Goal: Task Accomplishment & Management: Use online tool/utility

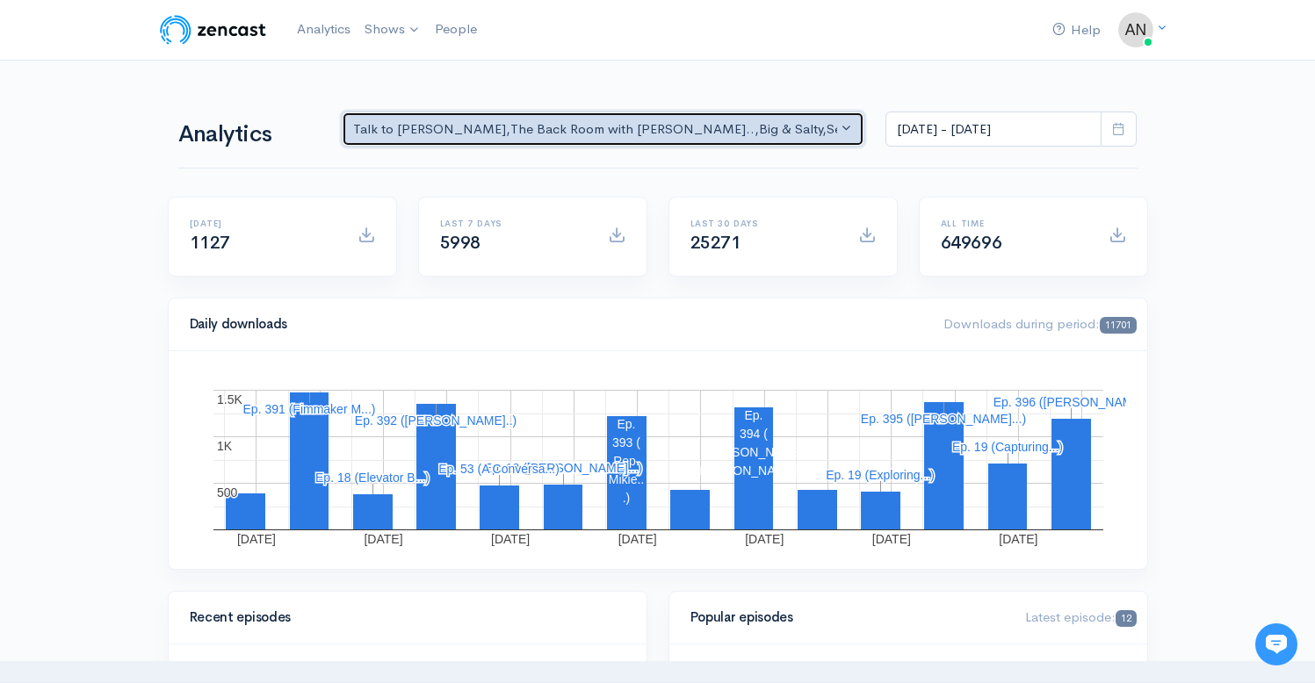
click at [679, 119] on button "Talk to [PERSON_NAME] , The Back Room with [PERSON_NAME].. , Big & Salty , Seri…" at bounding box center [604, 130] width 524 height 36
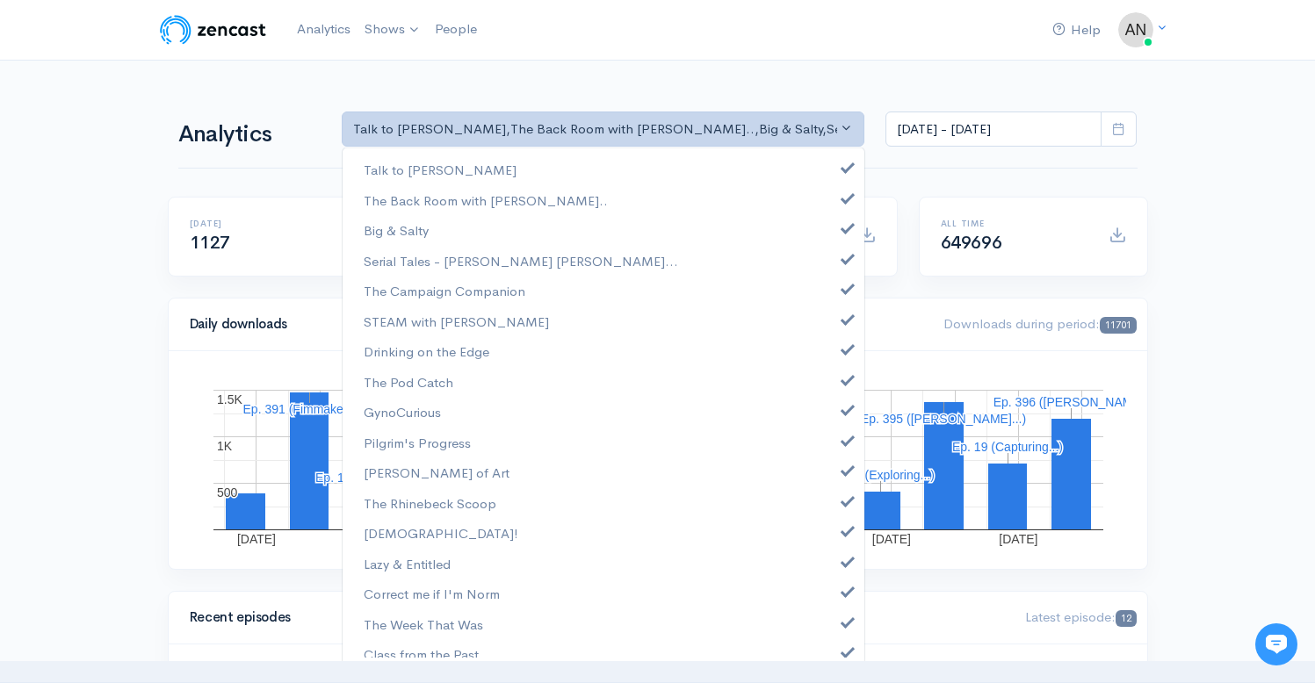
click at [835, 149] on div "Talk to [PERSON_NAME] The Back Room with [PERSON_NAME].. Big & Salty Serial Tal…" at bounding box center [604, 406] width 524 height 518
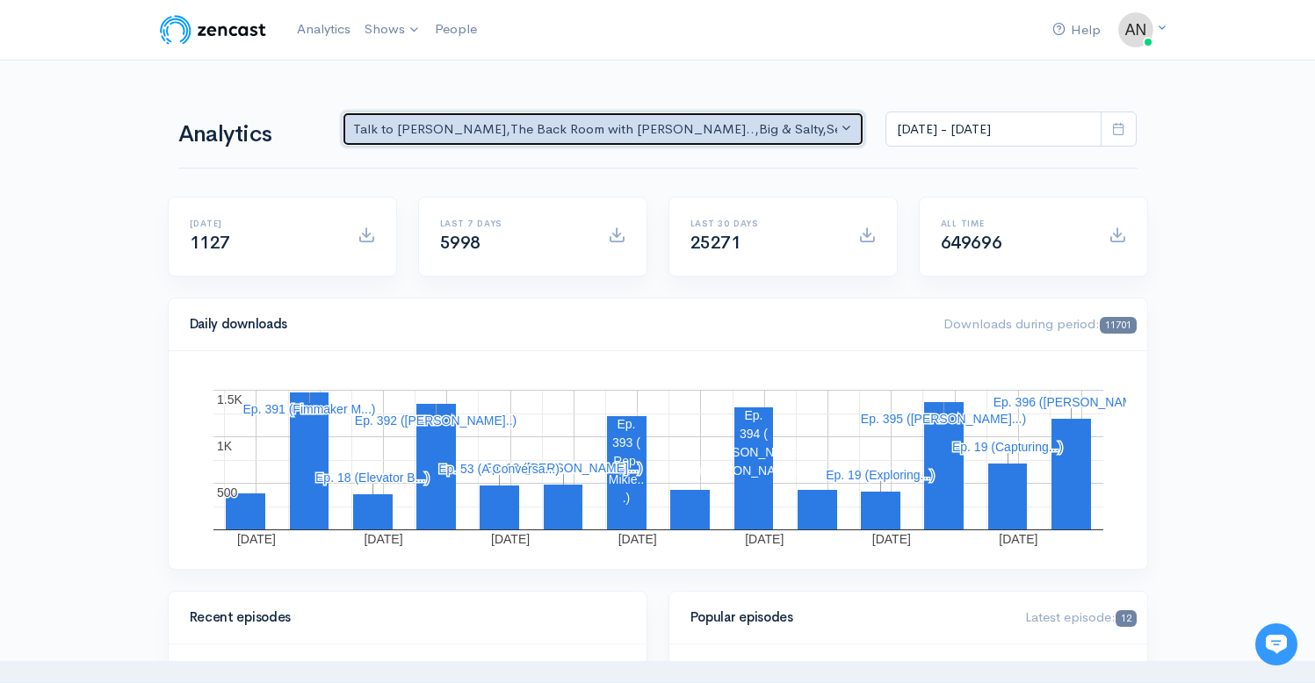
click at [818, 141] on button "Talk to [PERSON_NAME] , The Back Room with [PERSON_NAME].. , Big & Salty , Seri…" at bounding box center [604, 130] width 524 height 36
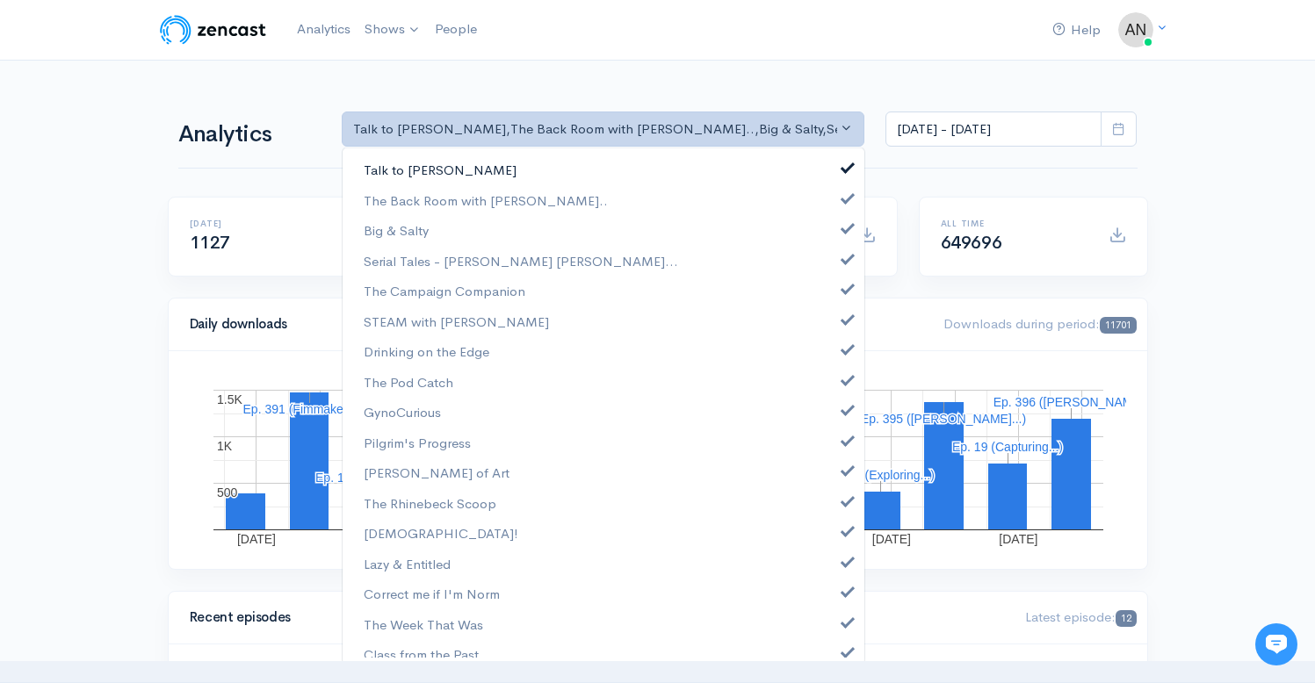
click at [837, 174] on link "Talk to [PERSON_NAME]" at bounding box center [604, 170] width 522 height 31
select select "10316"
click at [837, 239] on link "Big & Salty" at bounding box center [604, 230] width 522 height 31
click at [832, 271] on link "Serial Tales - [PERSON_NAME] [PERSON_NAME]..." at bounding box center [604, 261] width 522 height 31
click at [844, 293] on span at bounding box center [847, 286] width 7 height 13
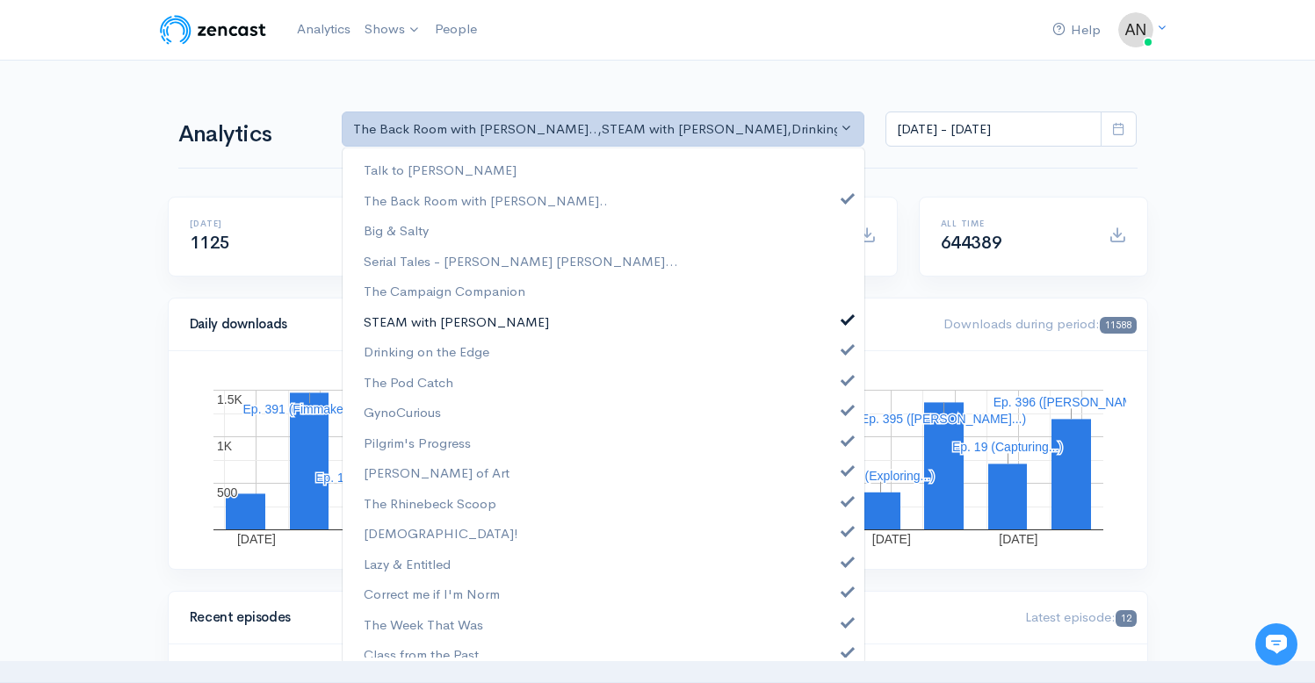
click at [844, 316] on span at bounding box center [847, 317] width 7 height 13
click at [844, 344] on span at bounding box center [847, 347] width 7 height 13
click at [844, 378] on span at bounding box center [847, 378] width 7 height 13
click at [833, 417] on link "GynoCurious" at bounding box center [604, 412] width 522 height 31
click at [844, 440] on span at bounding box center [847, 438] width 7 height 13
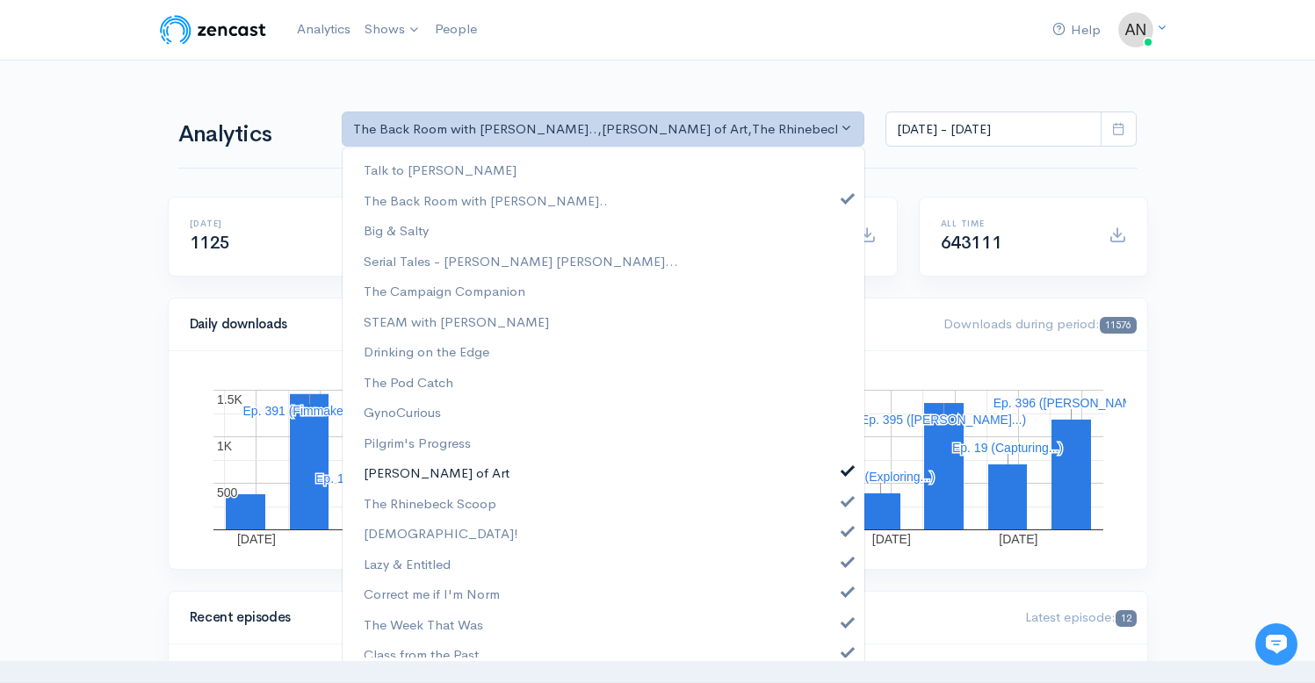
click at [844, 466] on span at bounding box center [847, 468] width 7 height 13
click at [834, 507] on link "The Rhinebeck Scoop" at bounding box center [604, 503] width 522 height 31
click at [844, 535] on span at bounding box center [847, 529] width 7 height 13
click at [844, 560] on span at bounding box center [847, 559] width 7 height 13
click at [834, 597] on link "Correct me if I'm Norm" at bounding box center [604, 594] width 522 height 31
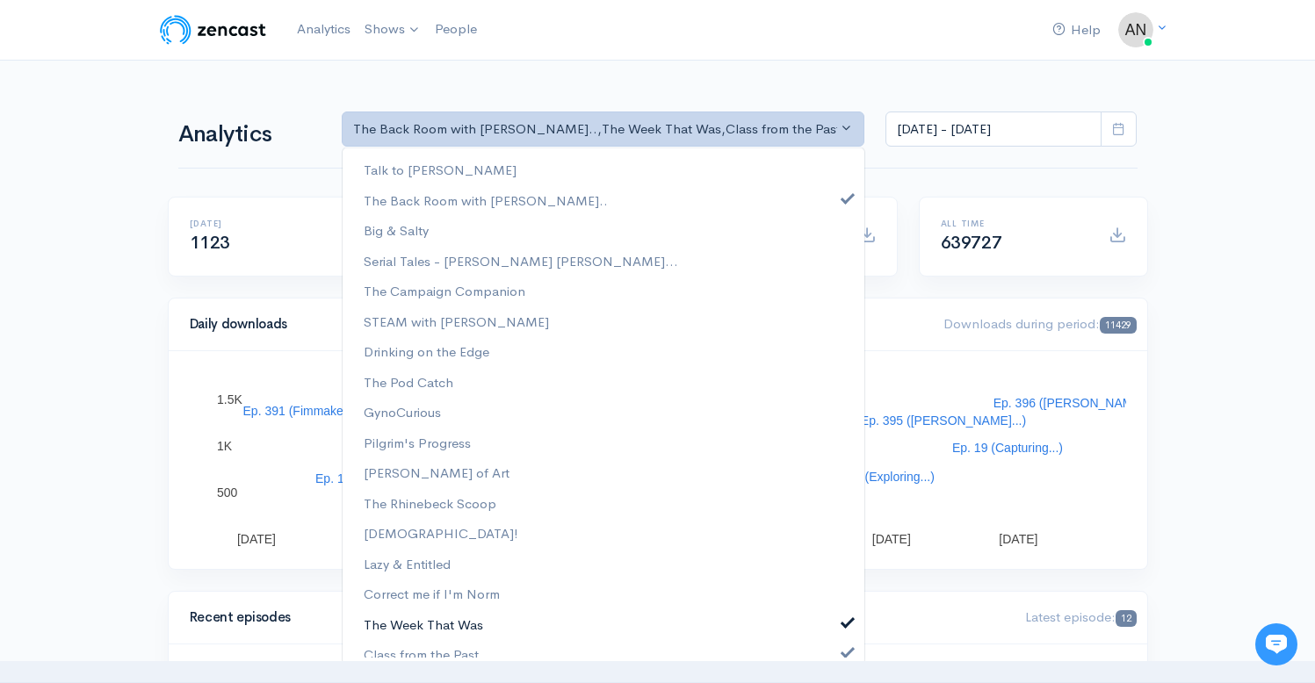
click at [834, 629] on link "The Week That Was" at bounding box center [604, 625] width 522 height 31
click at [844, 652] on span at bounding box center [847, 650] width 7 height 13
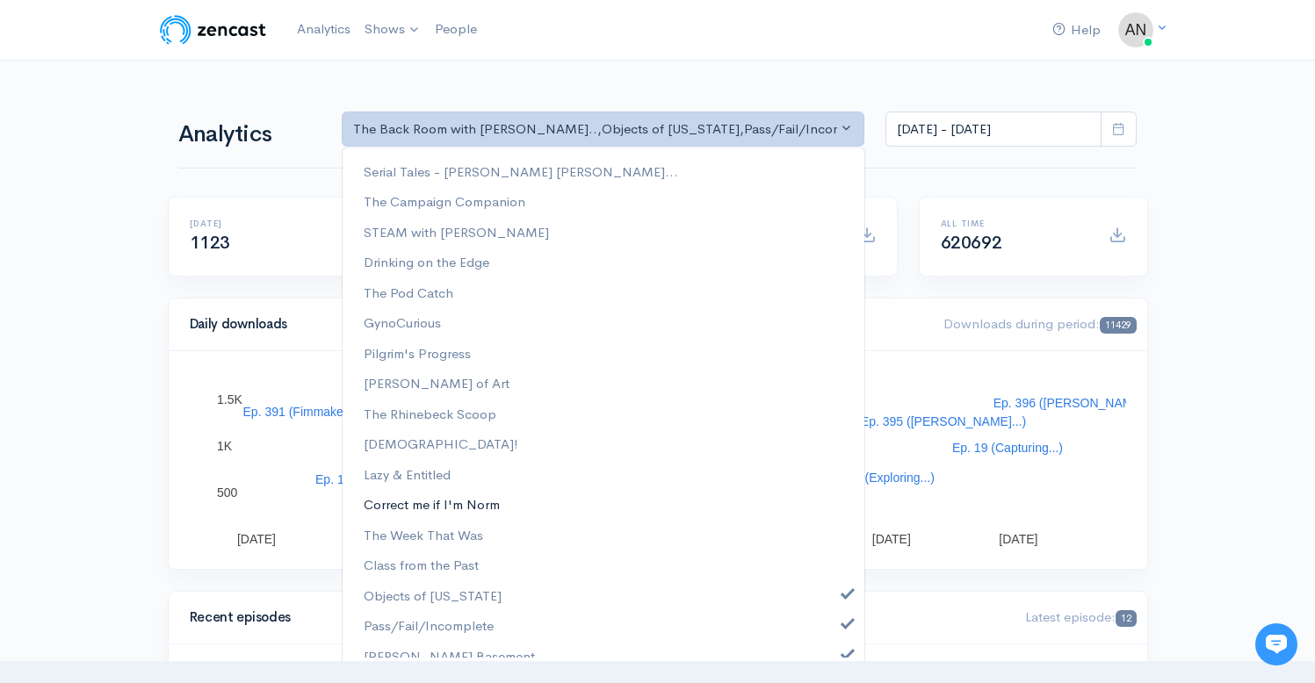
scroll to position [225, 0]
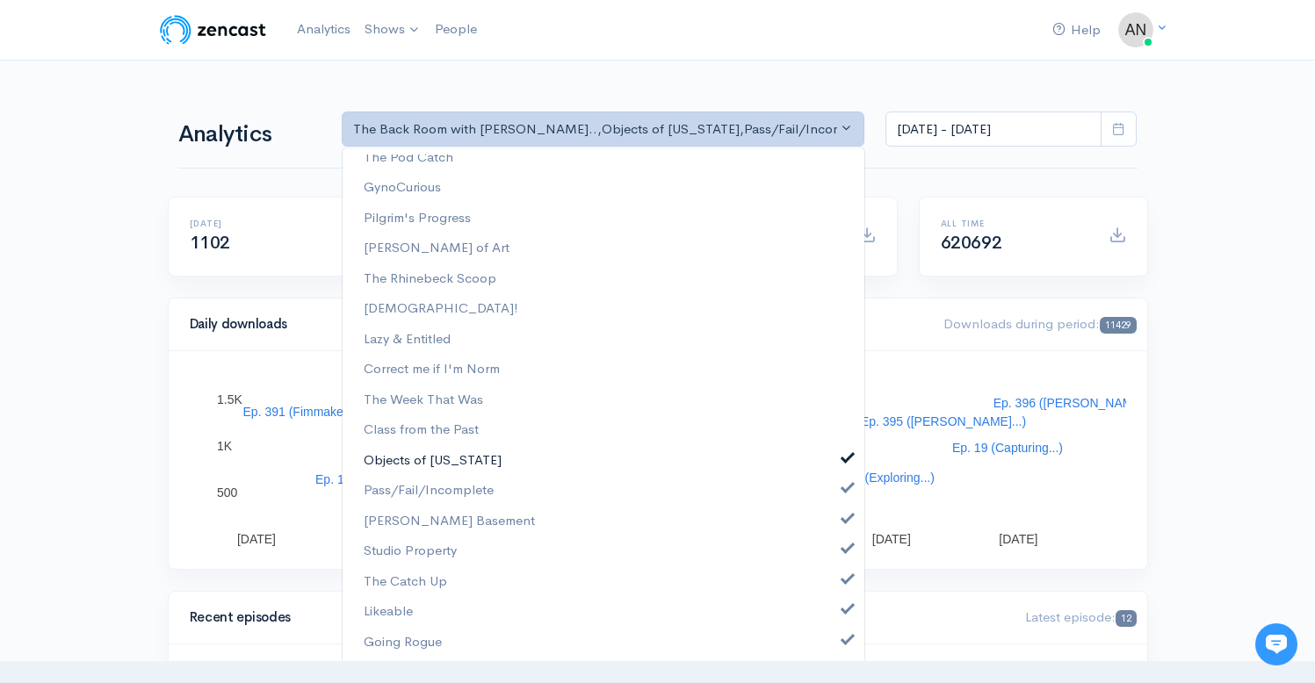
click at [844, 460] on span at bounding box center [847, 456] width 7 height 13
click at [844, 490] on span at bounding box center [847, 486] width 7 height 13
click at [833, 527] on link "[PERSON_NAME] Basement" at bounding box center [604, 521] width 522 height 31
click at [844, 549] on span at bounding box center [847, 546] width 7 height 13
click at [844, 582] on span at bounding box center [847, 577] width 7 height 13
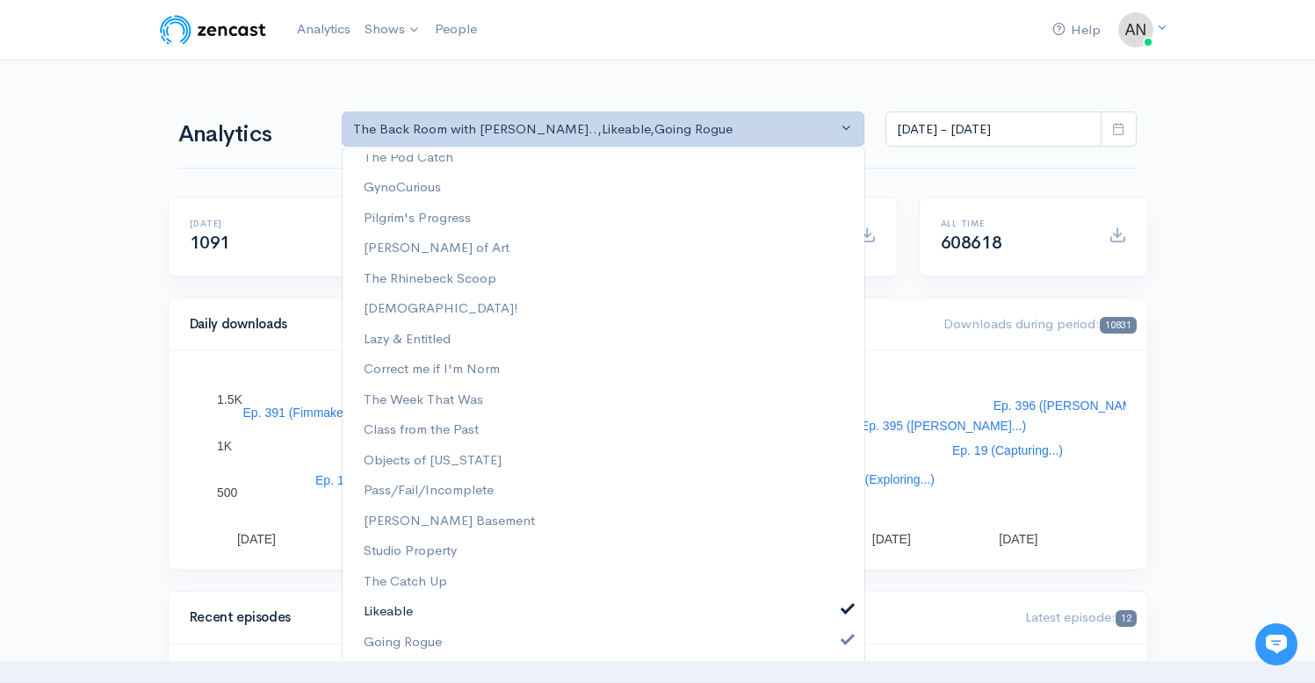
click at [834, 615] on link "Likeable" at bounding box center [604, 611] width 522 height 31
click at [844, 634] on span at bounding box center [847, 638] width 7 height 13
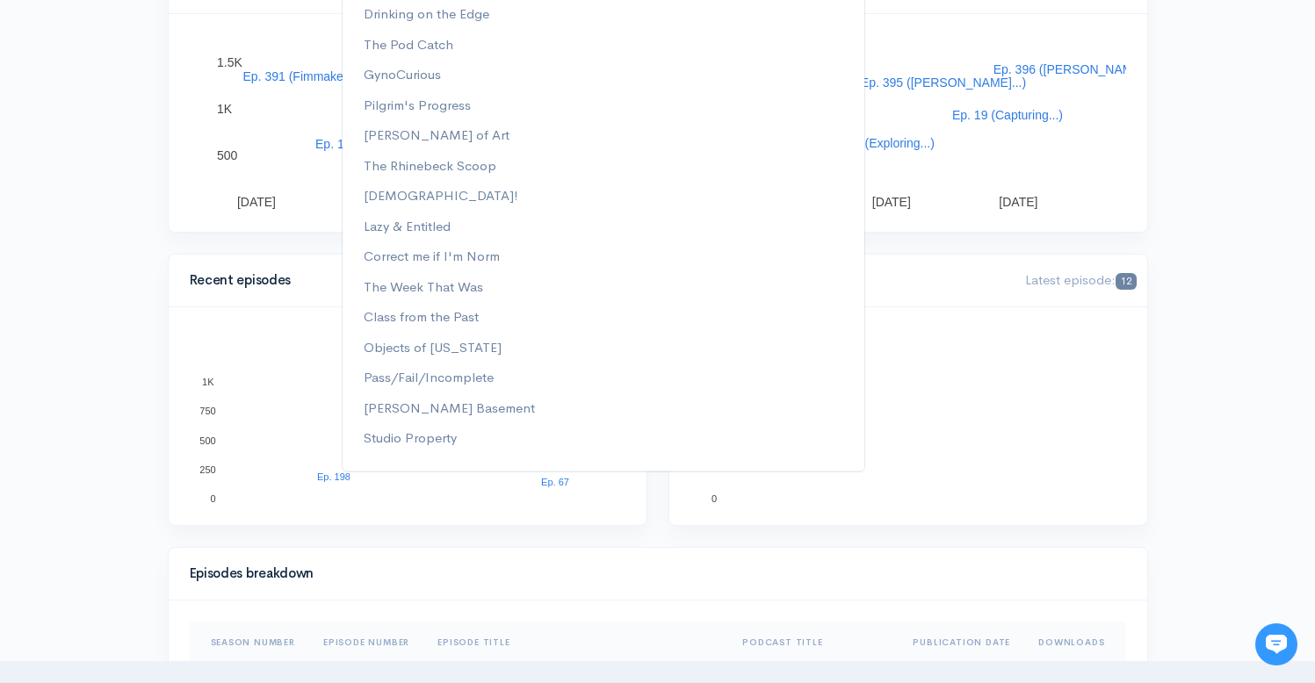
scroll to position [0, 0]
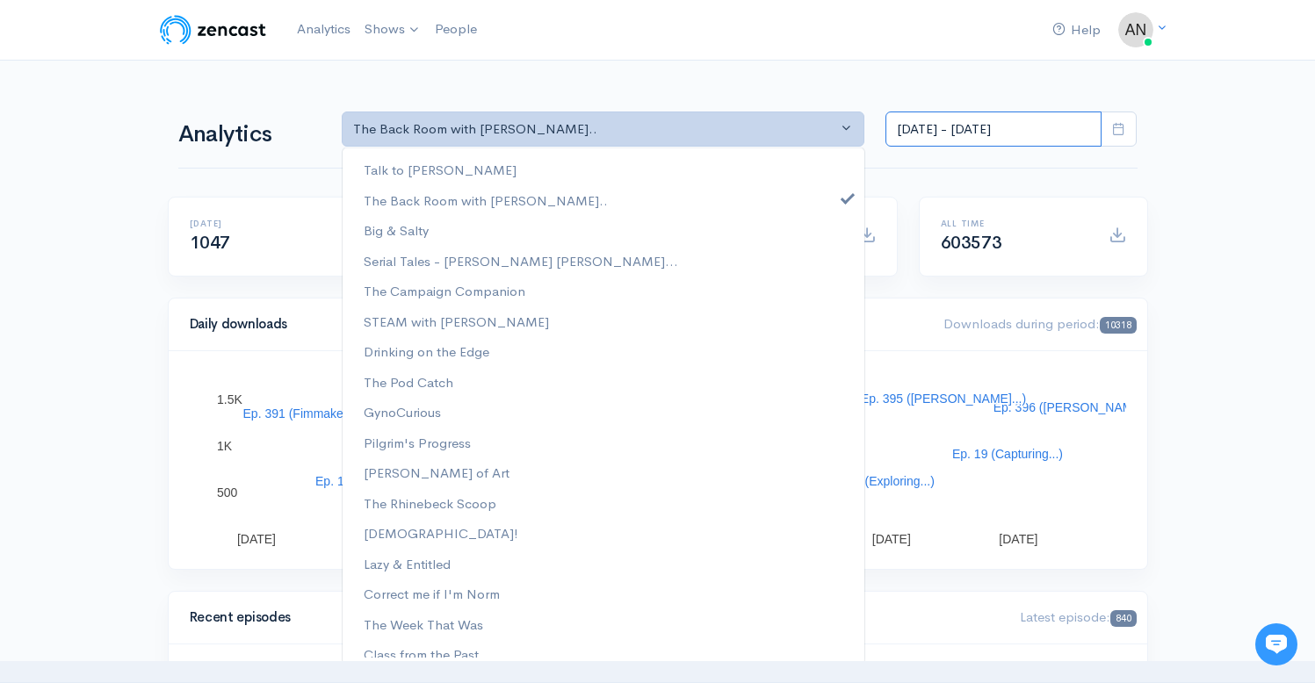
click at [951, 121] on input "[DATE] - [DATE]" at bounding box center [994, 130] width 216 height 36
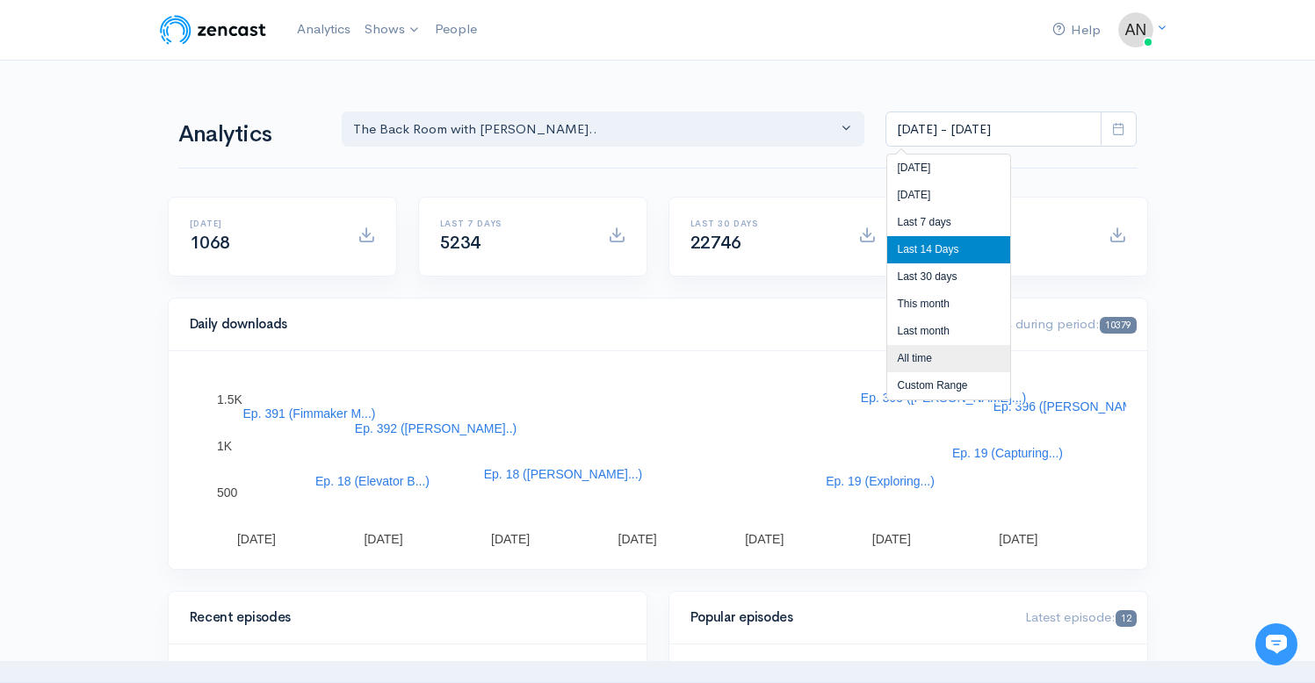
click at [916, 359] on li "All time" at bounding box center [948, 358] width 123 height 27
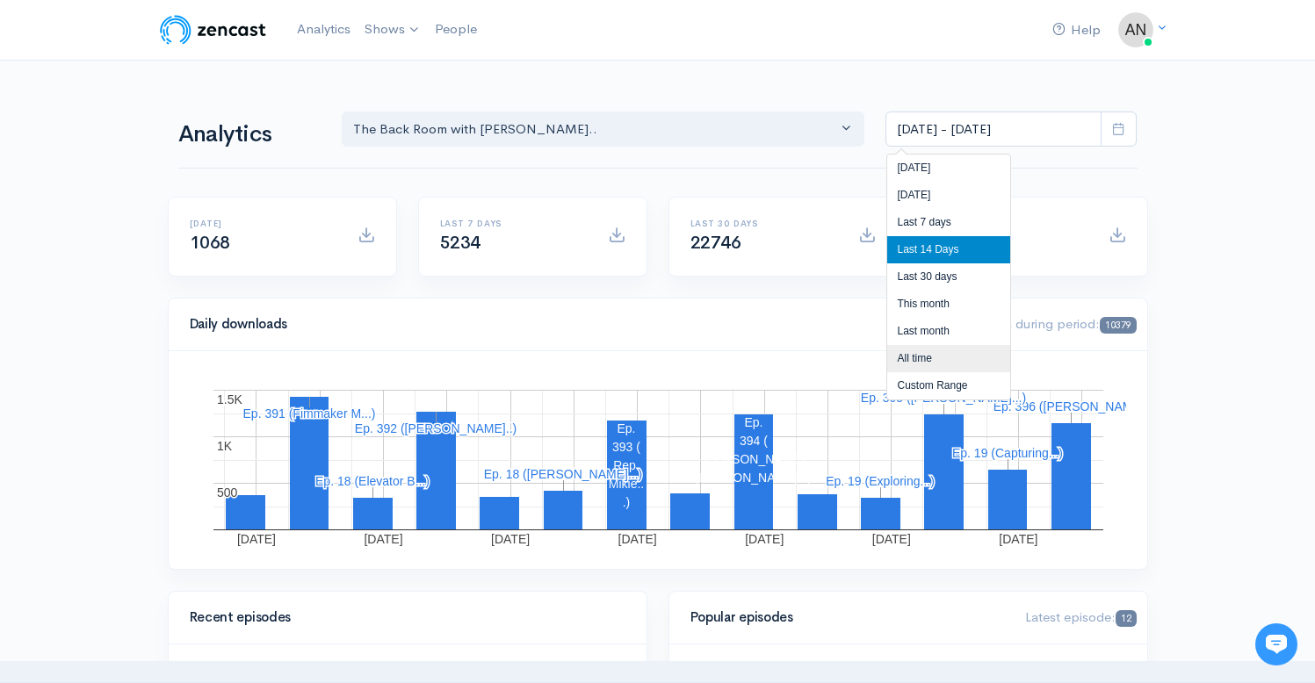
type input "[DATE] - [DATE]"
